Goal: Information Seeking & Learning: Learn about a topic

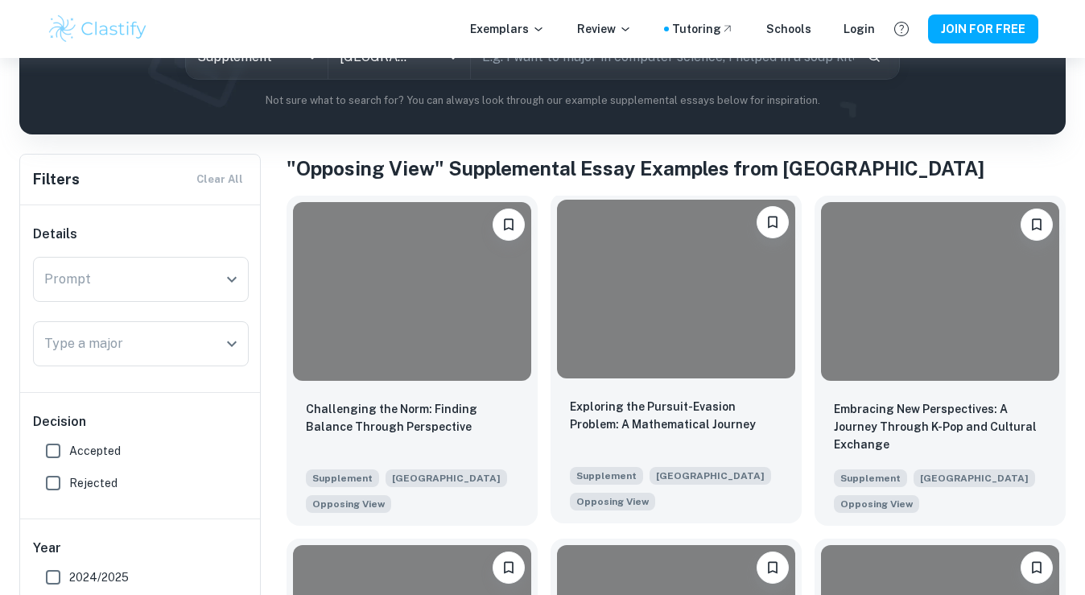
scroll to position [241, 0]
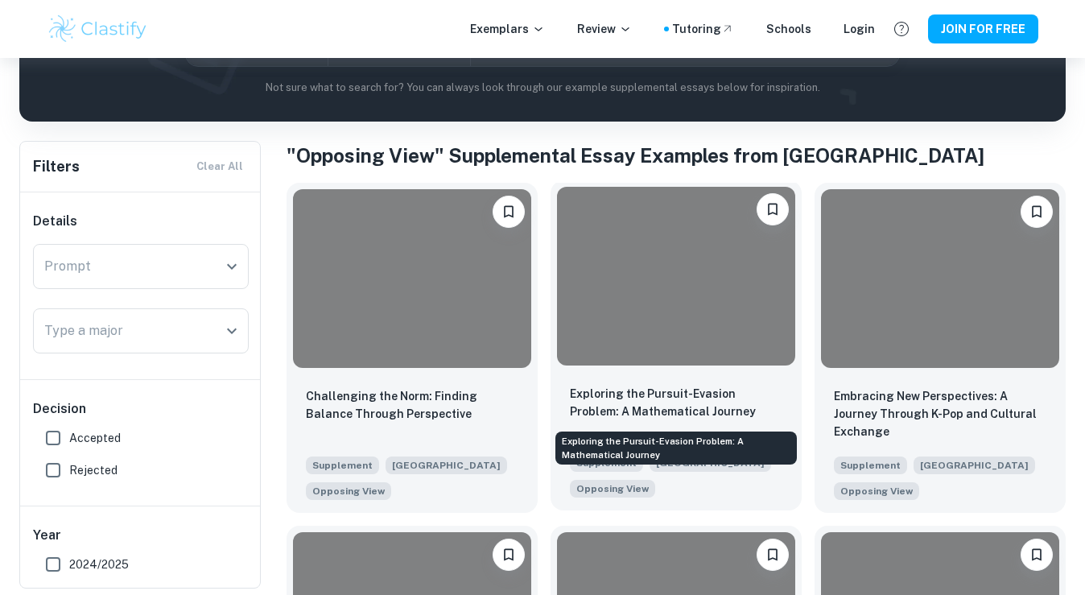
click at [630, 414] on p "Exploring the Pursuit-Evasion Problem: A Mathematical Journey" at bounding box center [676, 402] width 212 height 35
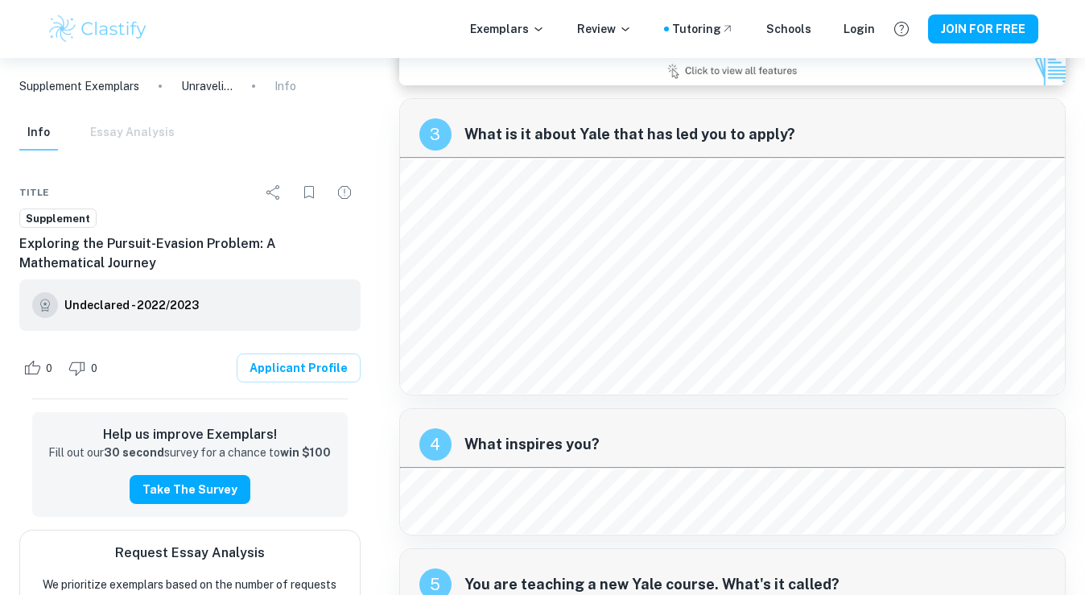
scroll to position [633, 0]
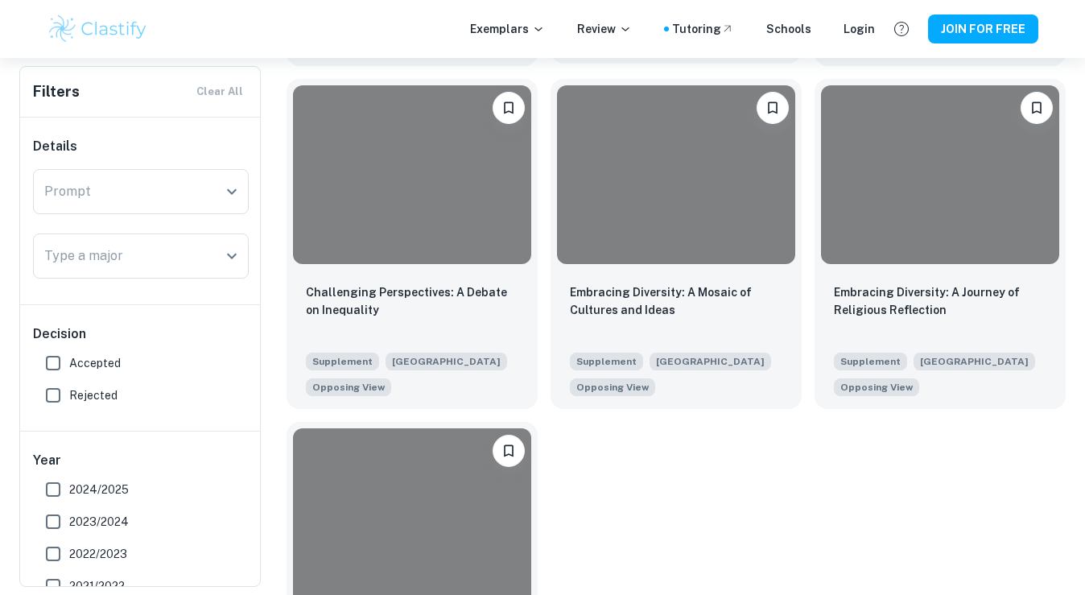
scroll to position [1028, 0]
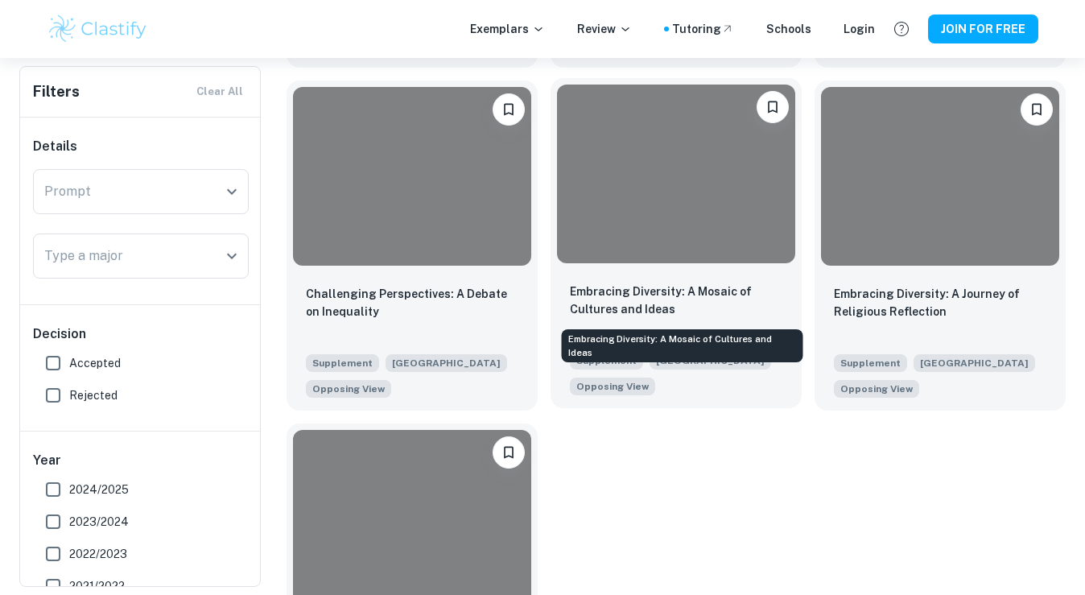
click at [625, 318] on div "Embracing Diversity: A Mosaic of Cultures and Ideas" at bounding box center [682, 341] width 245 height 46
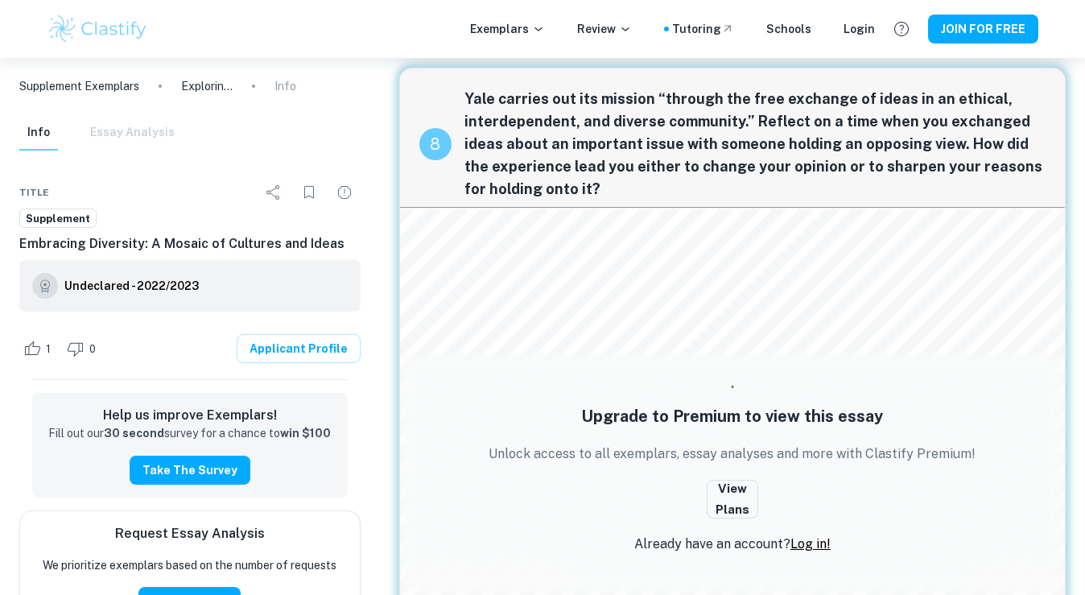
scroll to position [2431, 0]
